Goal: Find specific page/section: Find specific page/section

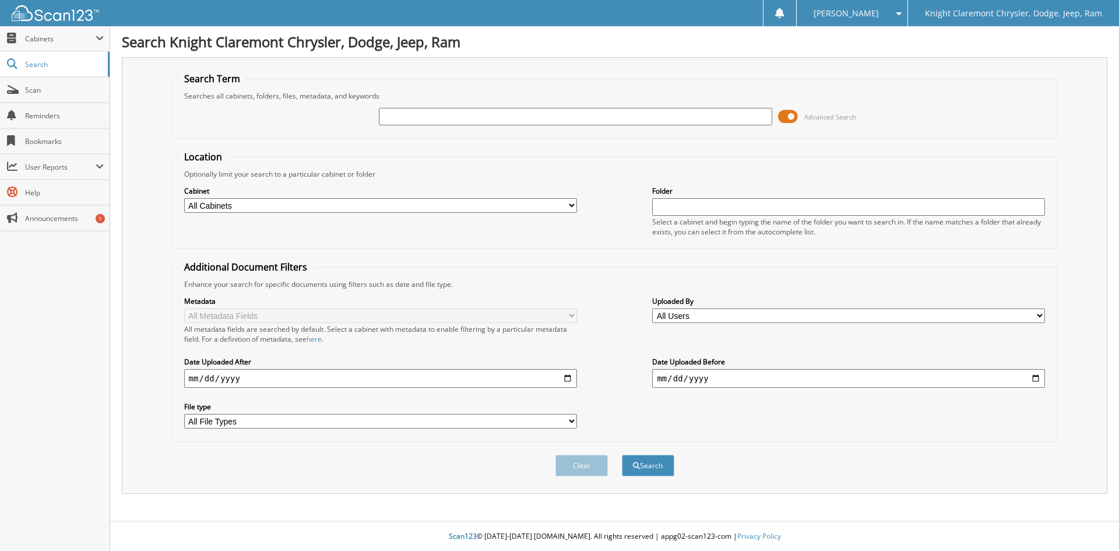
click at [422, 119] on input "text" at bounding box center [575, 116] width 393 height 17
type input "ht3678"
click at [622, 455] on button "Search" at bounding box center [648, 466] width 52 height 22
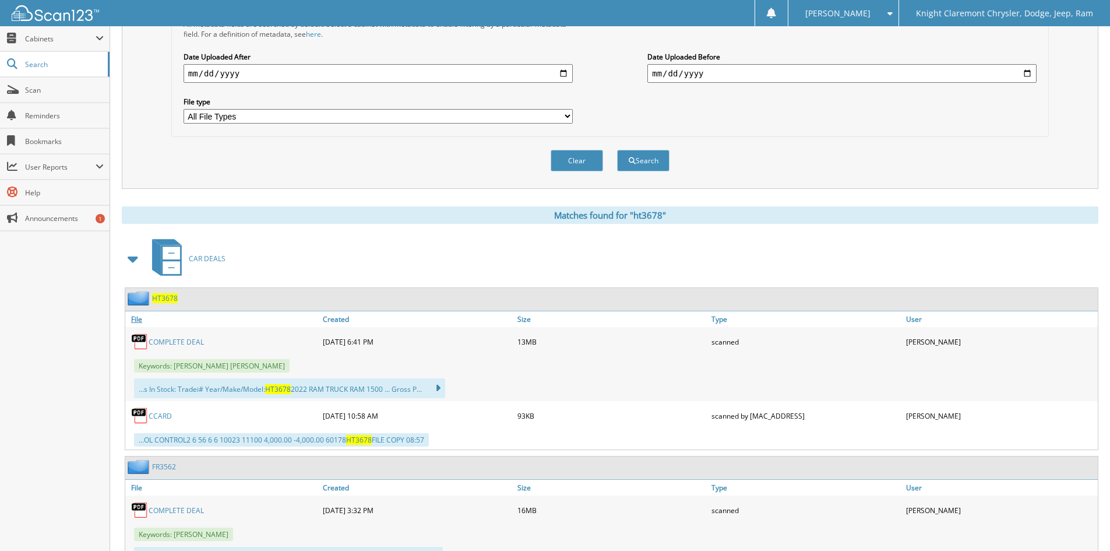
scroll to position [350, 0]
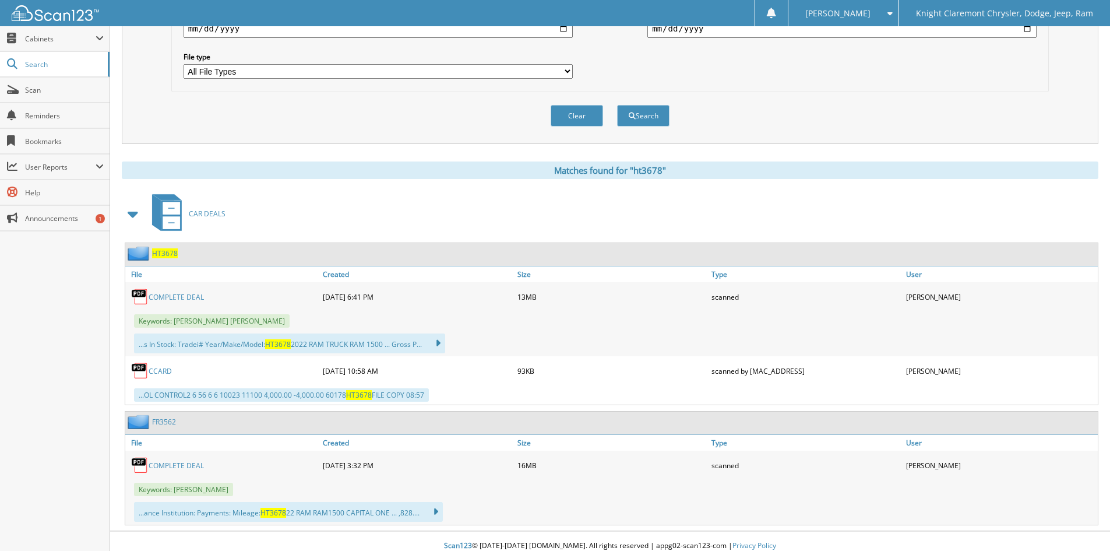
click at [190, 295] on link "COMPLETE DEAL" at bounding box center [176, 297] width 55 height 10
